Goal: Information Seeking & Learning: Learn about a topic

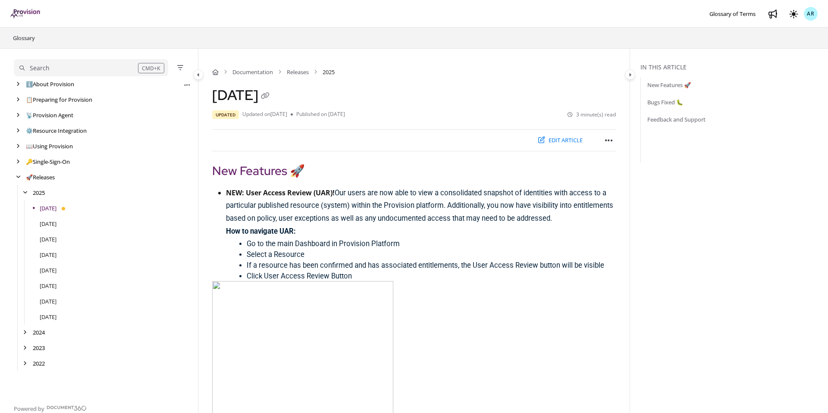
click at [19, 89] on div "ℹ️ About Provision Use ↑/↓ to navigate Export PDF" at bounding box center [102, 84] width 177 height 16
click at [19, 84] on div "arrow" at bounding box center [18, 84] width 9 height 8
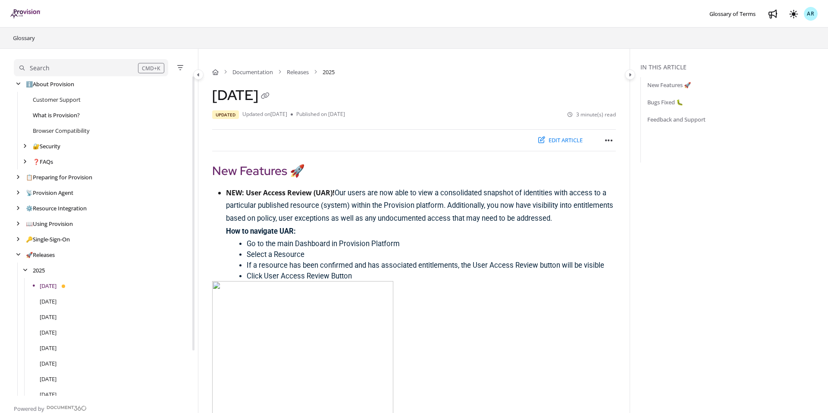
click at [45, 116] on link "What is Provision?" at bounding box center [56, 115] width 47 height 9
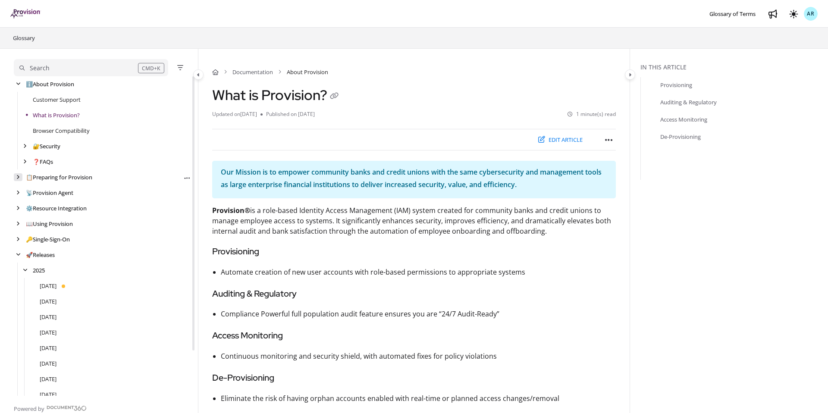
click at [19, 175] on icon "arrow" at bounding box center [17, 177] width 3 height 5
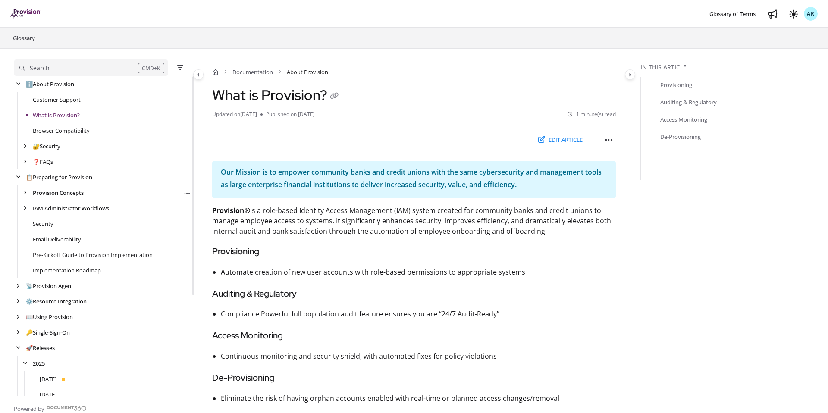
click at [54, 192] on link "Provision Concepts" at bounding box center [58, 193] width 51 height 9
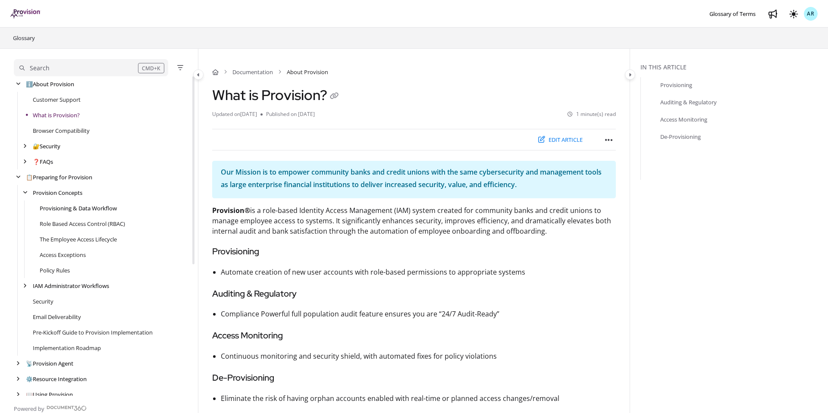
click at [61, 206] on link "Provisioning & Data Workflow" at bounding box center [78, 208] width 77 height 9
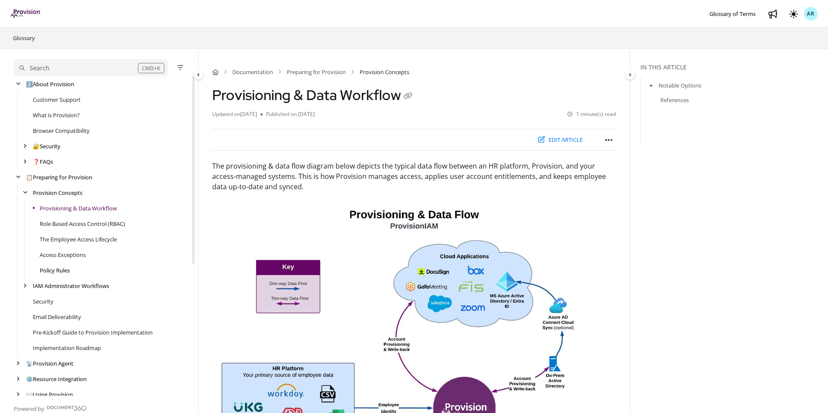
scroll to position [47, 0]
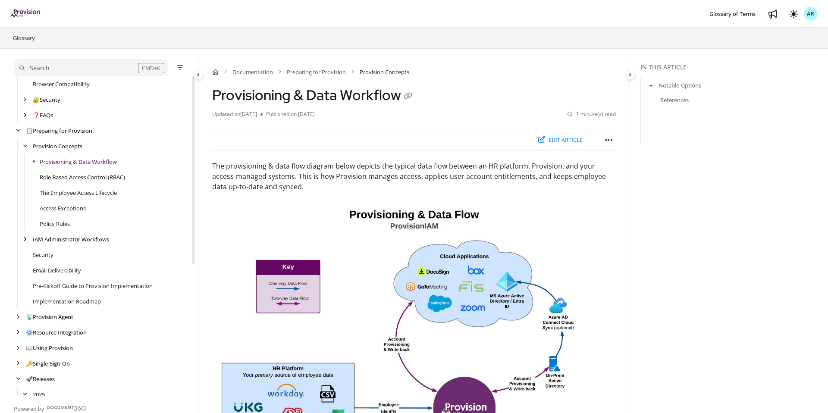
click at [73, 179] on link "Role Based Access Control (RBAC)" at bounding box center [82, 177] width 85 height 9
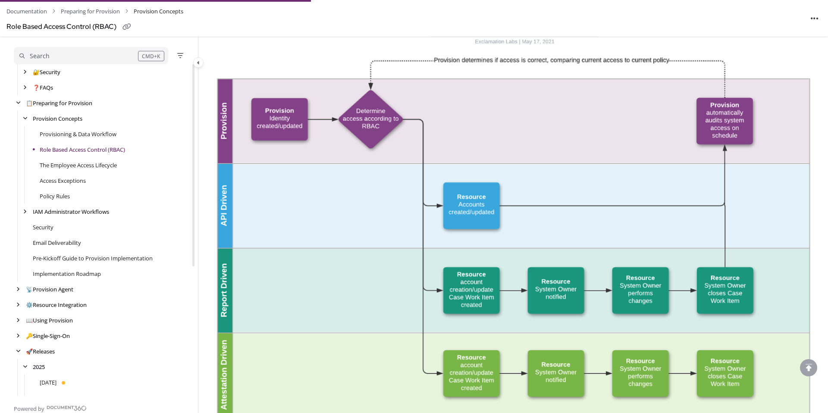
scroll to position [261, 0]
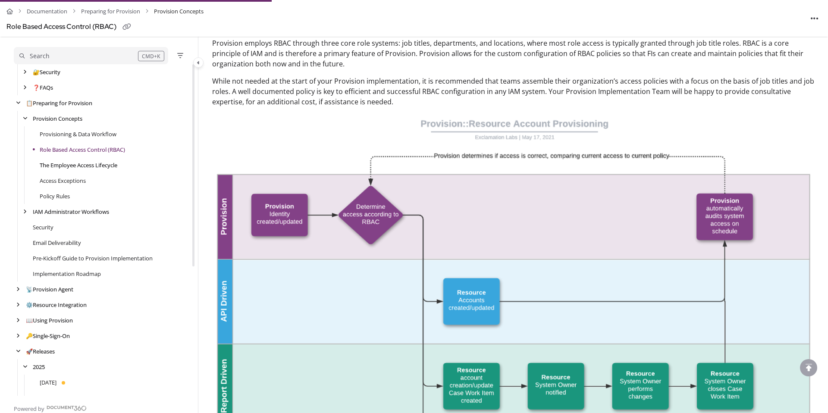
click at [69, 163] on link "The Employee Access Lifecycle" at bounding box center [79, 165] width 78 height 9
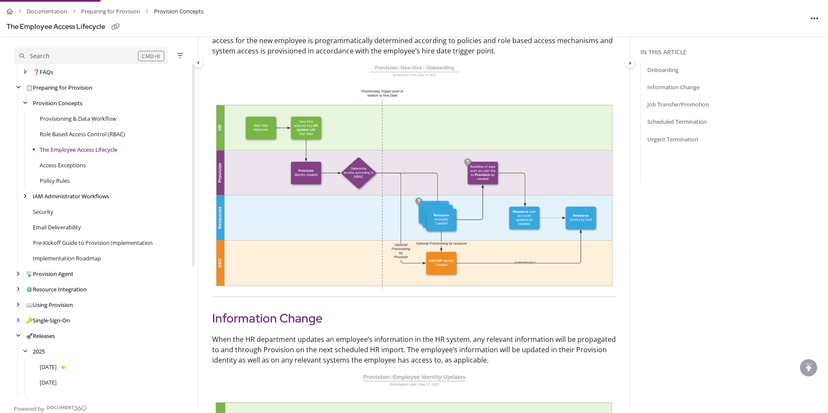
scroll to position [173, 0]
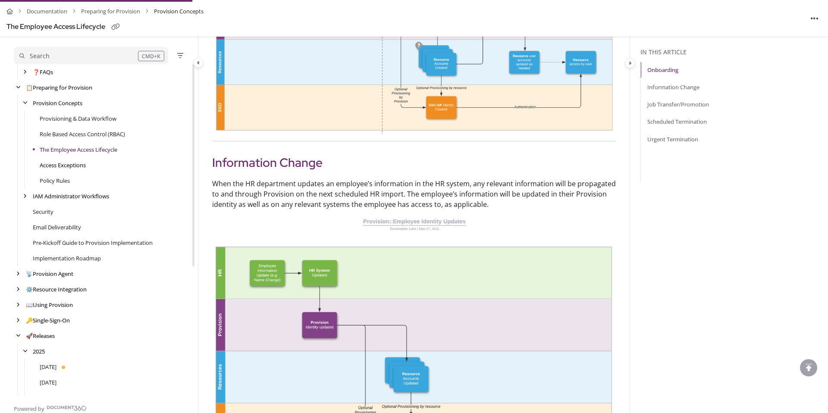
click at [59, 167] on link "Access Exceptions" at bounding box center [63, 165] width 46 height 9
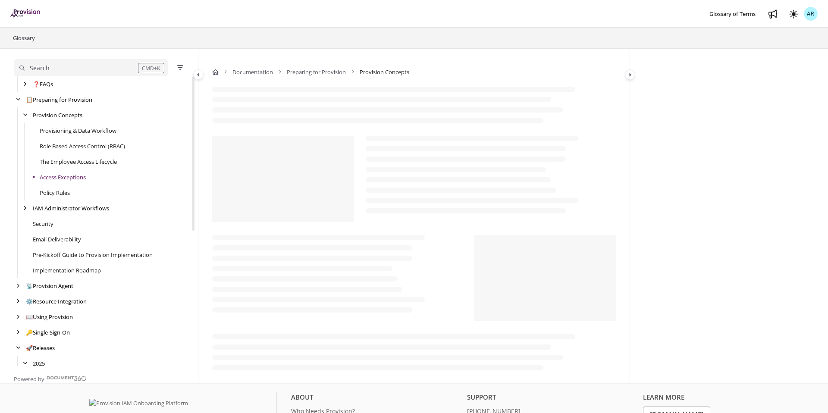
scroll to position [93, 0]
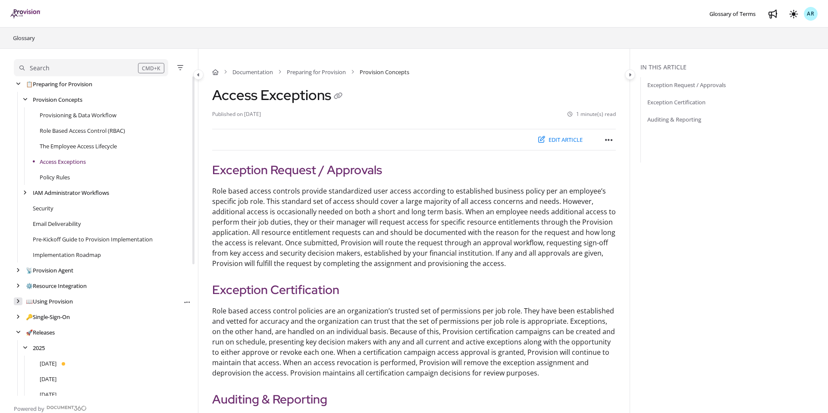
click at [19, 303] on icon "arrow" at bounding box center [17, 301] width 3 height 5
click at [25, 333] on icon "arrow" at bounding box center [24, 332] width 3 height 5
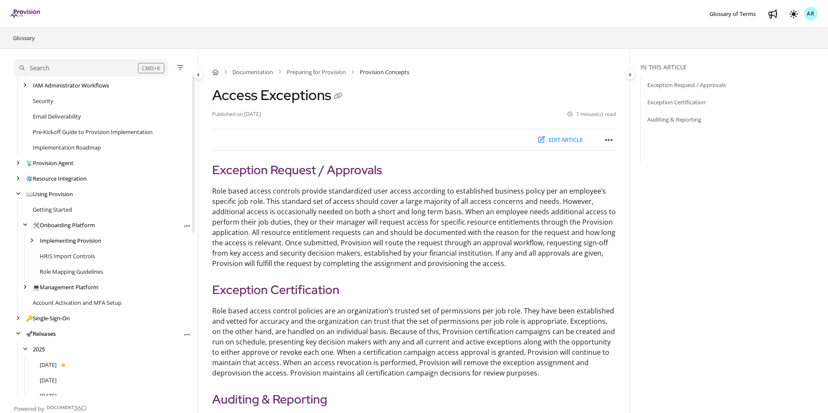
scroll to position [206, 0]
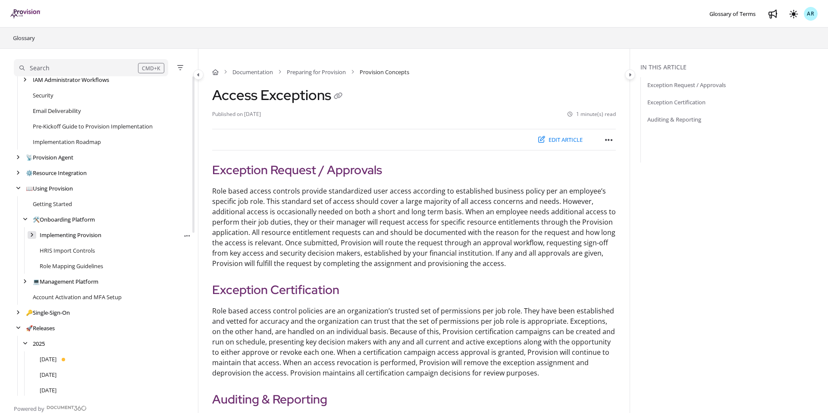
click at [35, 235] on div "arrow" at bounding box center [32, 235] width 9 height 8
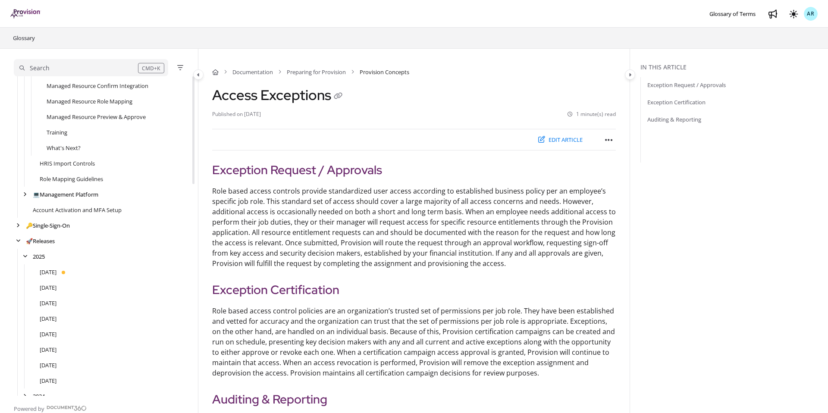
scroll to position [628, 0]
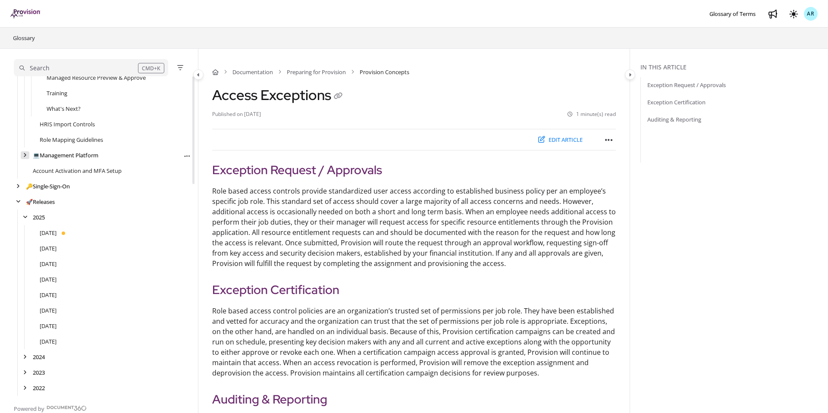
click at [26, 157] on icon "arrow" at bounding box center [24, 155] width 3 height 5
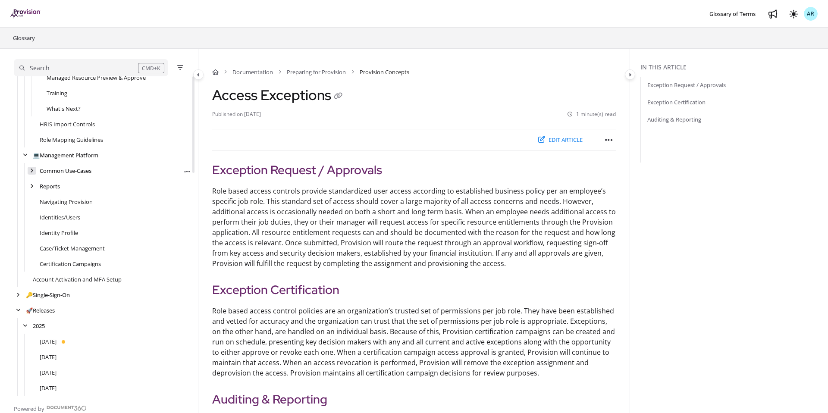
click at [30, 170] on icon "arrow" at bounding box center [31, 170] width 3 height 5
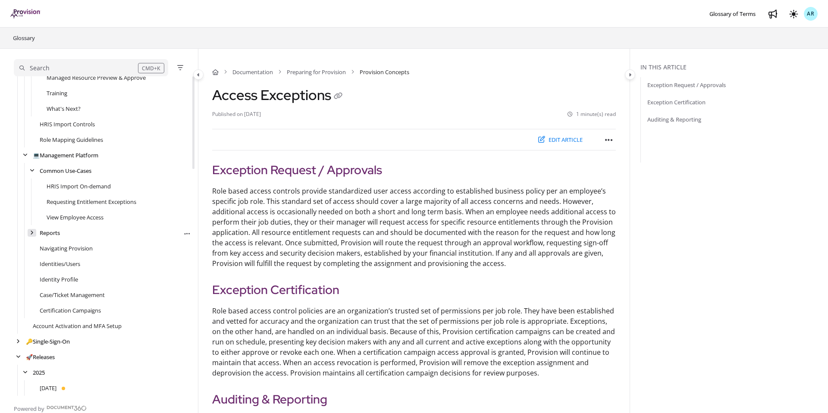
click at [32, 232] on icon "arrow" at bounding box center [31, 232] width 3 height 5
click at [66, 187] on link "HRIS Import On-demand" at bounding box center [79, 186] width 64 height 9
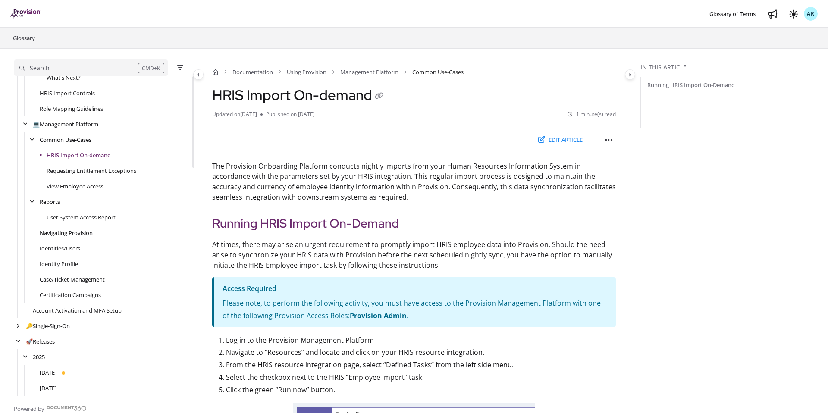
scroll to position [658, 0]
click at [33, 204] on icon "arrow" at bounding box center [32, 202] width 5 height 5
click at [32, 138] on icon "arrow" at bounding box center [32, 140] width 5 height 5
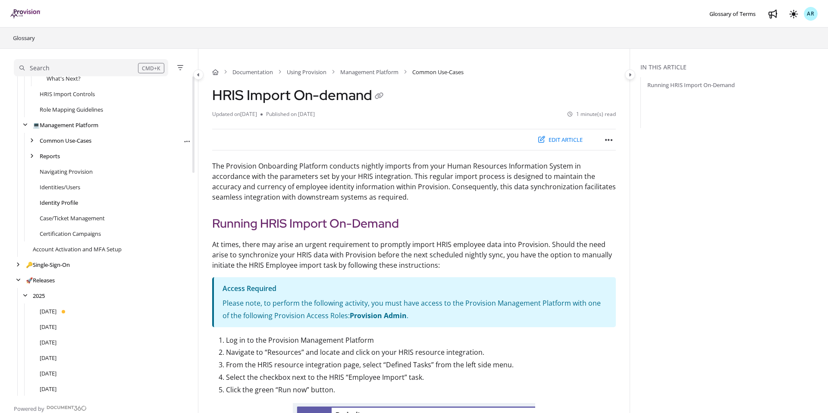
scroll to position [0, 0]
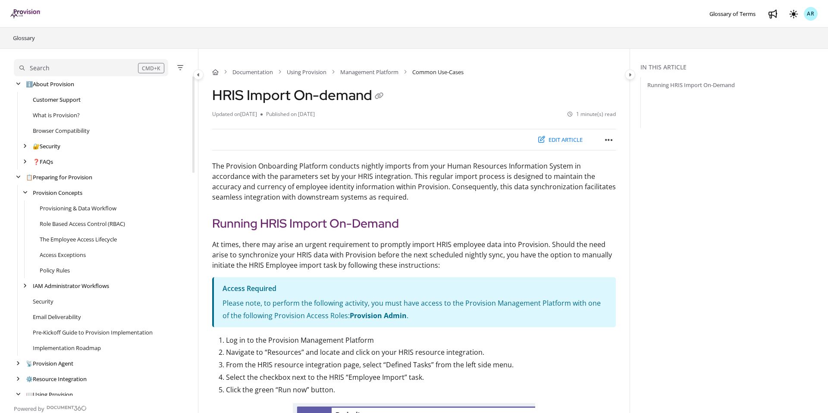
click at [57, 101] on link "Customer Support" at bounding box center [57, 99] width 48 height 9
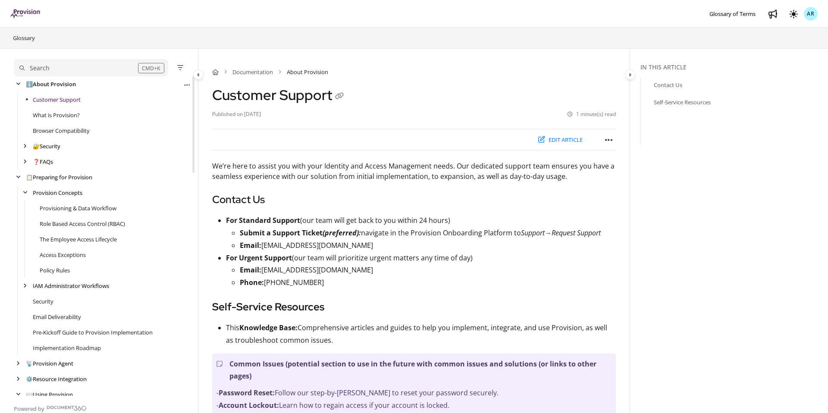
click at [51, 84] on link "ℹ️ About Provision" at bounding box center [51, 84] width 50 height 9
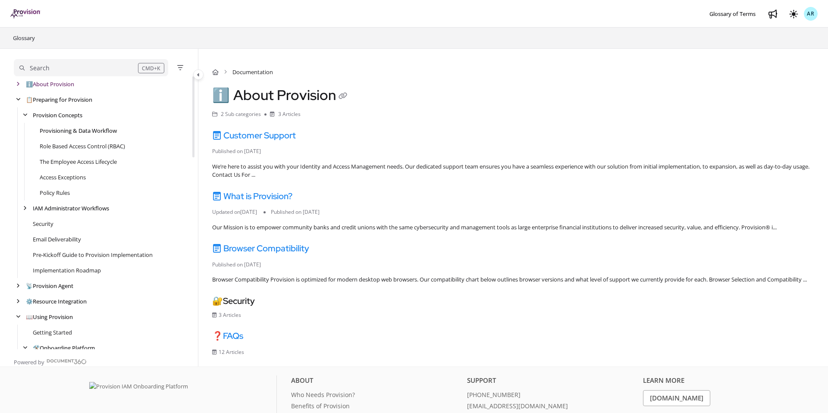
click at [63, 129] on link "Provisioning & Data Workflow" at bounding box center [78, 130] width 77 height 9
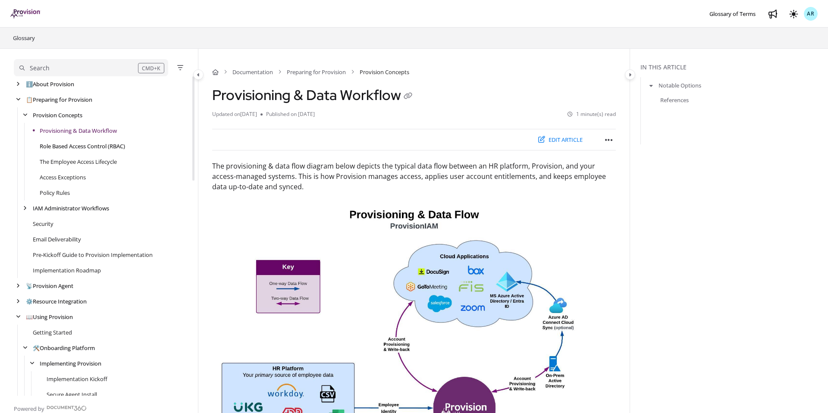
click at [63, 142] on link "Role Based Access Control (RBAC)" at bounding box center [82, 146] width 85 height 9
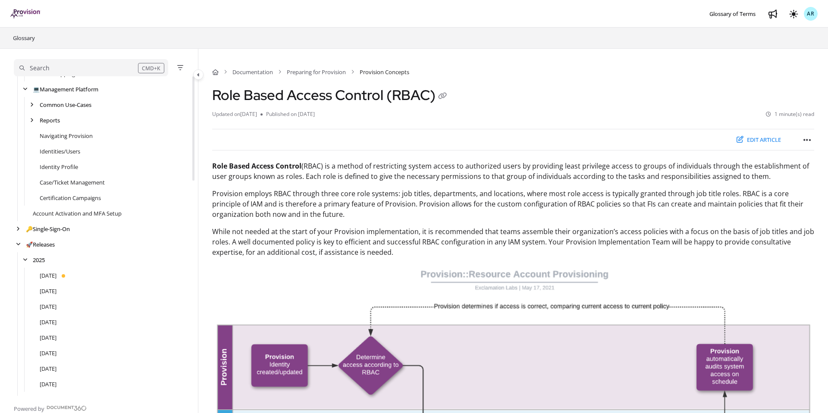
scroll to position [604, 0]
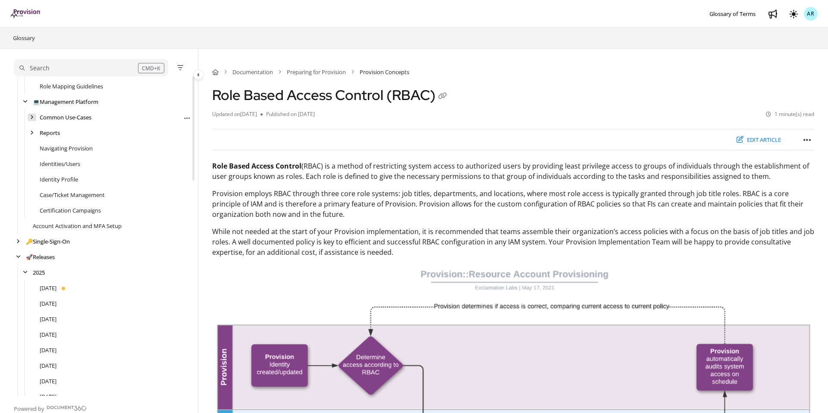
click at [33, 121] on div "arrow" at bounding box center [32, 117] width 9 height 8
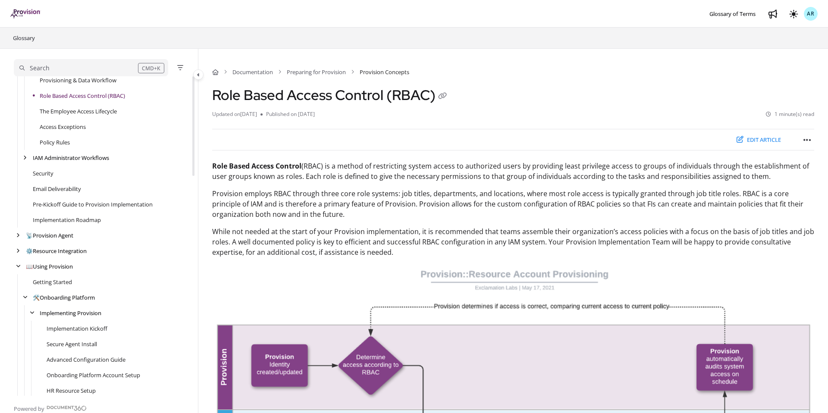
scroll to position [41, 0]
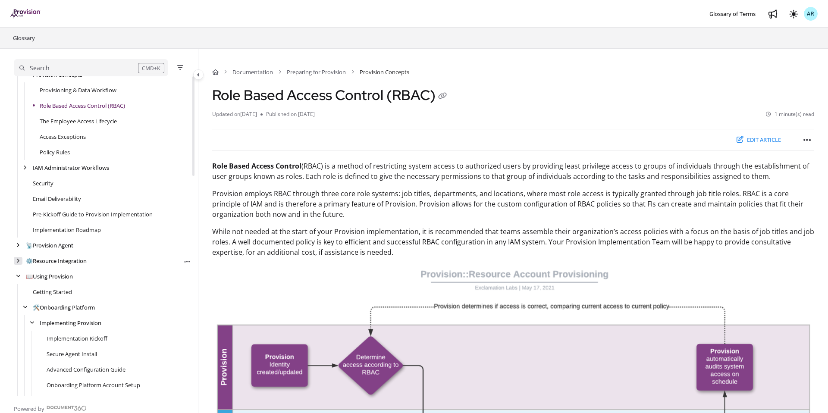
click at [17, 261] on icon "arrow" at bounding box center [17, 260] width 3 height 5
click at [25, 307] on icon "arrow" at bounding box center [24, 307] width 3 height 5
click at [26, 294] on icon "arrow" at bounding box center [24, 291] width 3 height 5
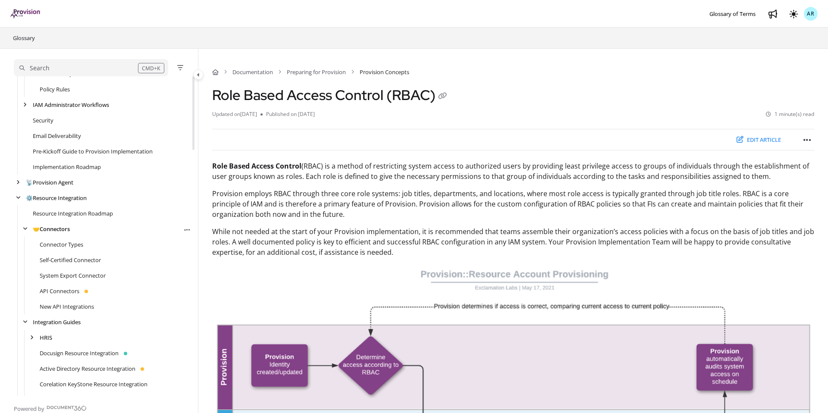
scroll to position [85, 0]
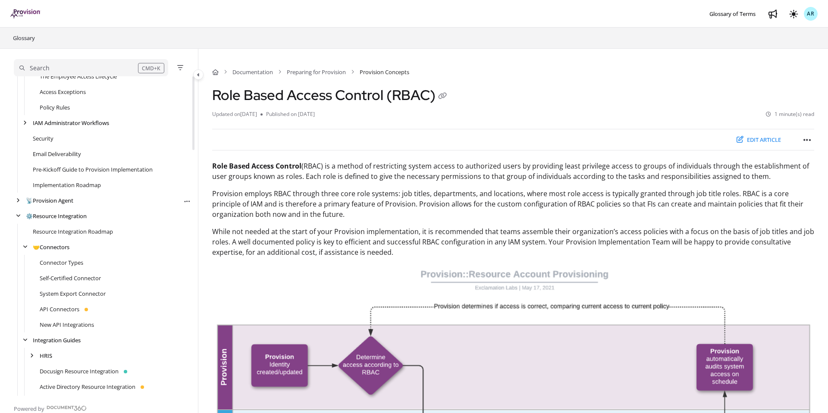
click at [17, 205] on div "📡 Provision Agent Export PDF" at bounding box center [102, 201] width 177 height 16
click at [17, 200] on icon "arrow" at bounding box center [17, 200] width 3 height 5
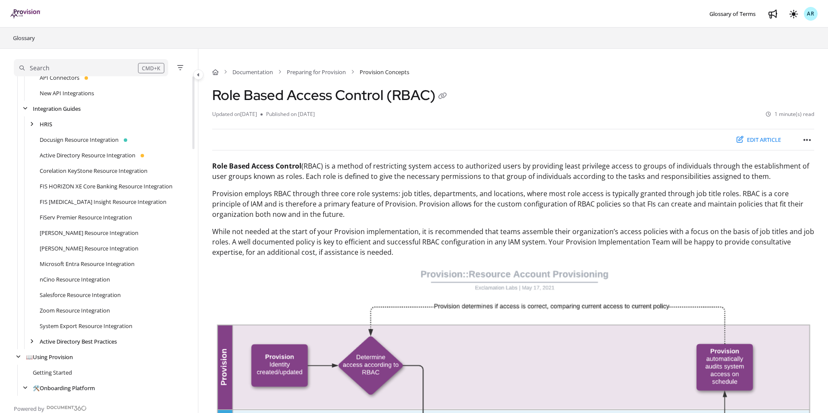
scroll to position [307, 0]
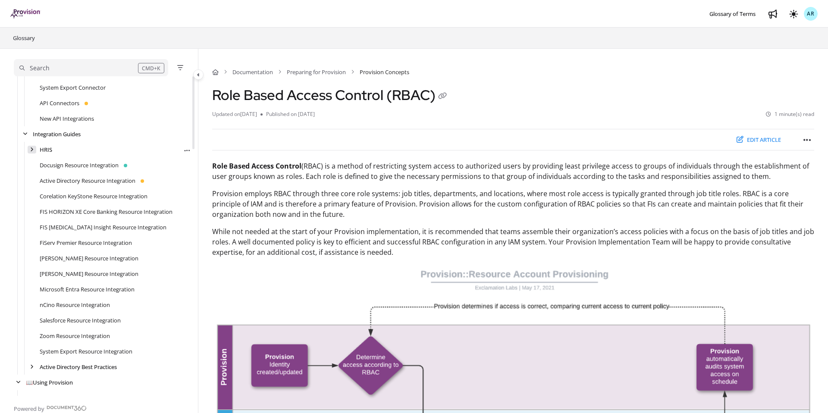
click at [33, 149] on icon "arrow" at bounding box center [31, 149] width 3 height 5
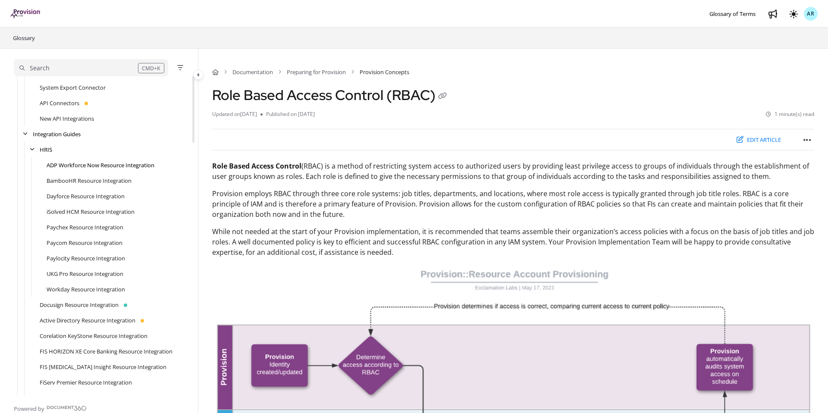
click at [67, 162] on link "ADP Workforce Now Resource Integration" at bounding box center [101, 165] width 108 height 9
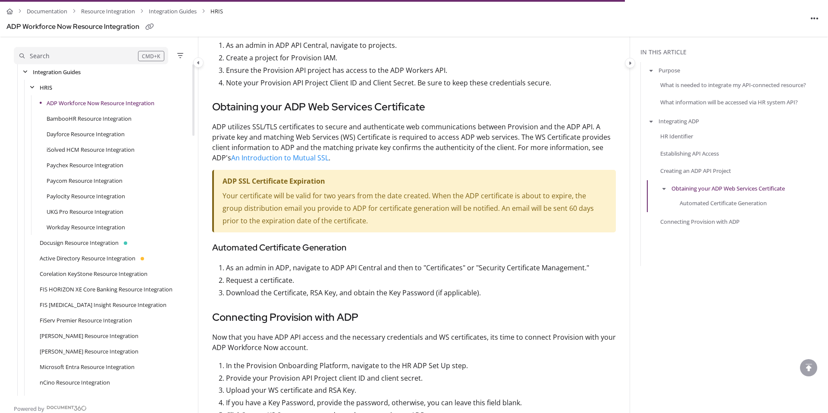
scroll to position [814, 0]
